Goal: Task Accomplishment & Management: Manage account settings

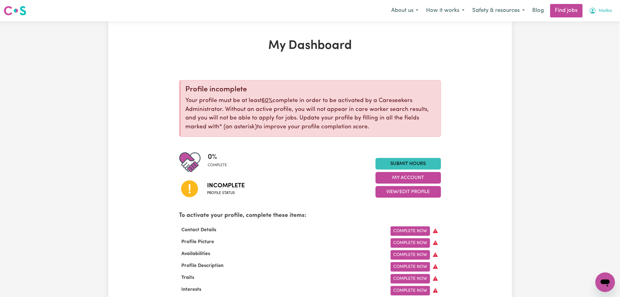
click at [593, 13] on icon "My Account" at bounding box center [592, 11] width 6 height 6
click at [585, 42] on link "Logout" at bounding box center [591, 47] width 48 height 12
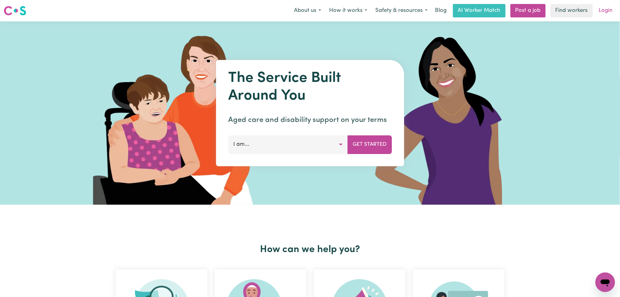
click at [598, 16] on link "Login" at bounding box center [605, 10] width 21 height 13
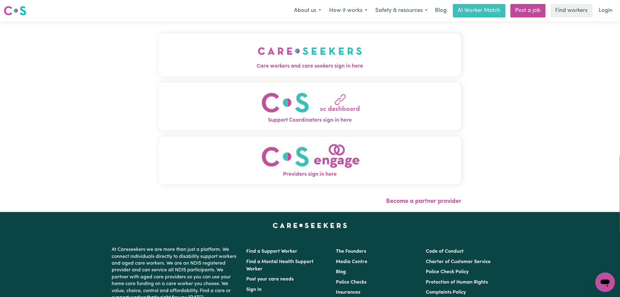
click at [249, 64] on span "Care workers and care seekers sign in here" at bounding box center [310, 66] width 303 height 8
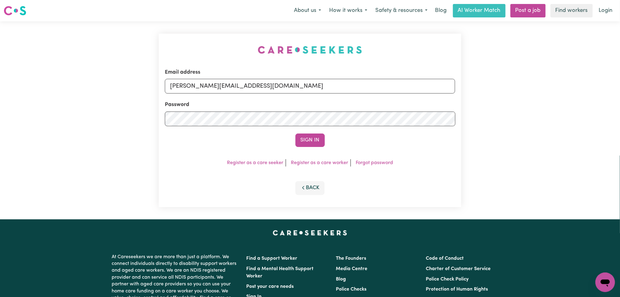
click at [249, 94] on form "Email address [PERSON_NAME][EMAIL_ADDRESS][DOMAIN_NAME] Password Sign In" at bounding box center [310, 107] width 290 height 79
drag, startPoint x: 247, startPoint y: 86, endPoint x: 247, endPoint y: 89, distance: 3.4
click at [247, 86] on input "[PERSON_NAME][EMAIL_ADDRESS][DOMAIN_NAME]" at bounding box center [310, 86] width 290 height 15
drag, startPoint x: 201, startPoint y: 86, endPoint x: 399, endPoint y: 97, distance: 198.5
click at [399, 97] on form "Email address Superuser~[EMAIL_ADDRESS][DOMAIN_NAME] Password Sign In" at bounding box center [310, 107] width 290 height 79
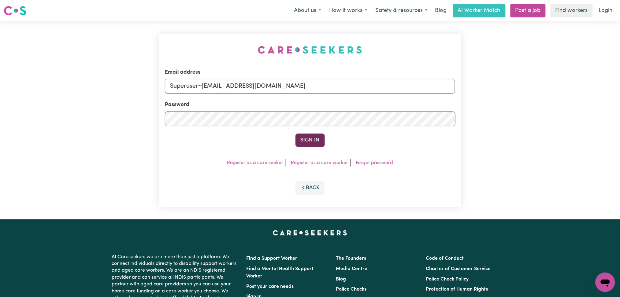
type input "Superuser~[EMAIL_ADDRESS][DOMAIN_NAME]"
click at [301, 139] on button "Sign In" at bounding box center [309, 140] width 29 height 13
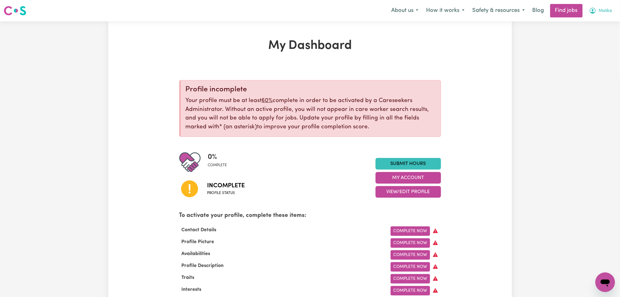
click at [597, 13] on button "Malika" at bounding box center [600, 10] width 31 height 13
click at [585, 44] on link "Logout" at bounding box center [591, 47] width 48 height 12
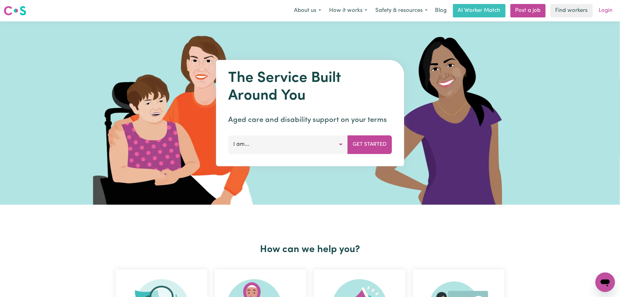
click at [615, 12] on link "Login" at bounding box center [605, 10] width 21 height 13
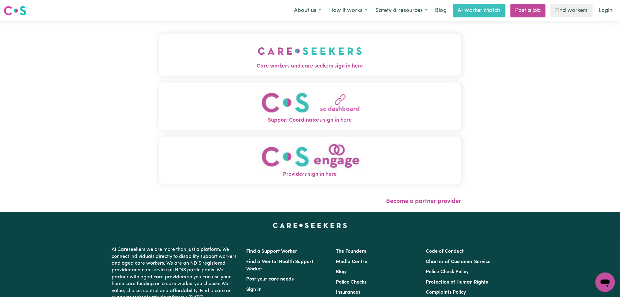
click at [172, 61] on button "Care workers and care seekers sign in here" at bounding box center [310, 55] width 303 height 43
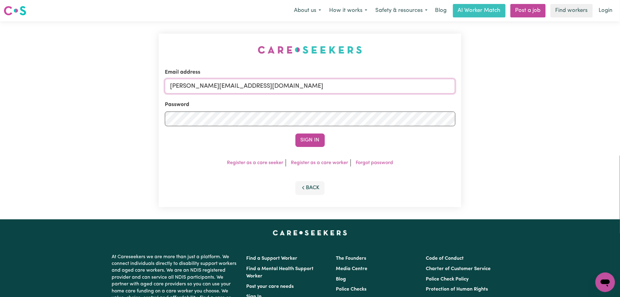
drag, startPoint x: 228, startPoint y: 87, endPoint x: 228, endPoint y: 93, distance: 5.5
click at [228, 87] on input "[PERSON_NAME][EMAIL_ADDRESS][DOMAIN_NAME]" at bounding box center [310, 86] width 290 height 15
drag, startPoint x: 202, startPoint y: 83, endPoint x: 355, endPoint y: 99, distance: 153.7
click at [355, 99] on form "Email address Superuser~[EMAIL_ADDRESS][DOMAIN_NAME] Password Sign In" at bounding box center [310, 107] width 290 height 79
type input "Superuser~[EMAIL_ADDRESS][DOMAIN_NAME]"
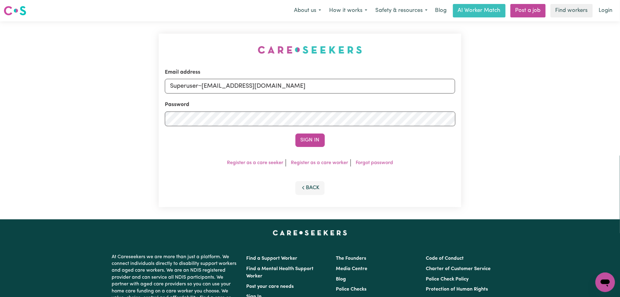
click at [321, 152] on div "Email address Superuser~[EMAIL_ADDRESS][DOMAIN_NAME] Password Sign In Register …" at bounding box center [310, 121] width 303 height 174
click at [313, 134] on button "Sign In" at bounding box center [309, 140] width 29 height 13
